Goal: Task Accomplishment & Management: Use online tool/utility

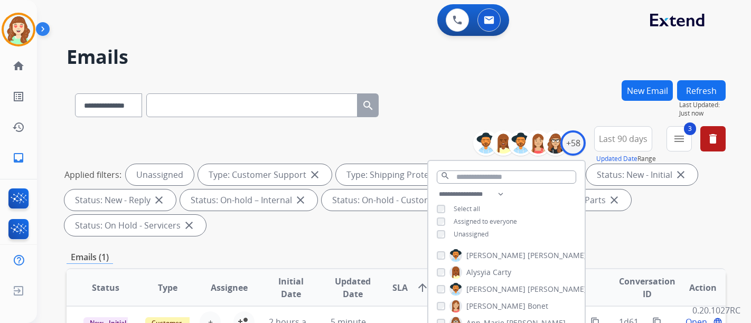
select select "**********"
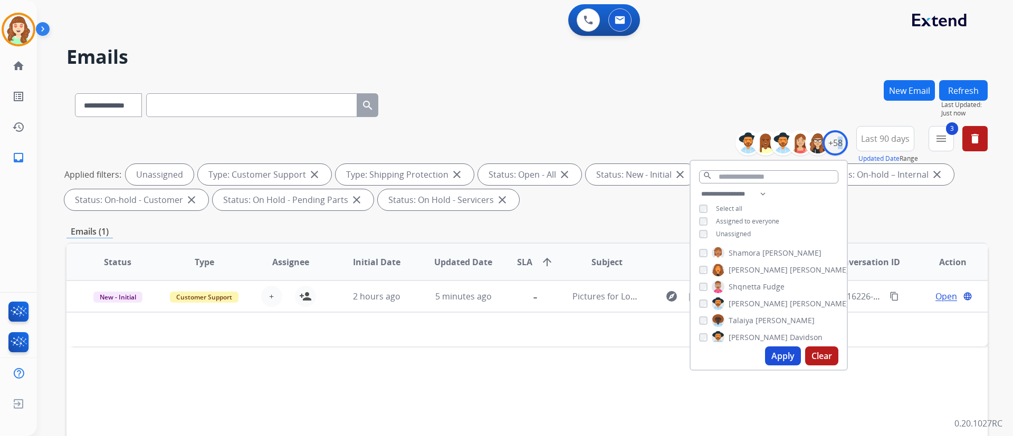
scroll to position [762, 0]
drag, startPoint x: 625, startPoint y: 27, endPoint x: 390, endPoint y: 41, distance: 235.8
click at [390, 41] on div "**********" at bounding box center [512, 256] width 951 height 436
